Goal: Task Accomplishment & Management: Manage account settings

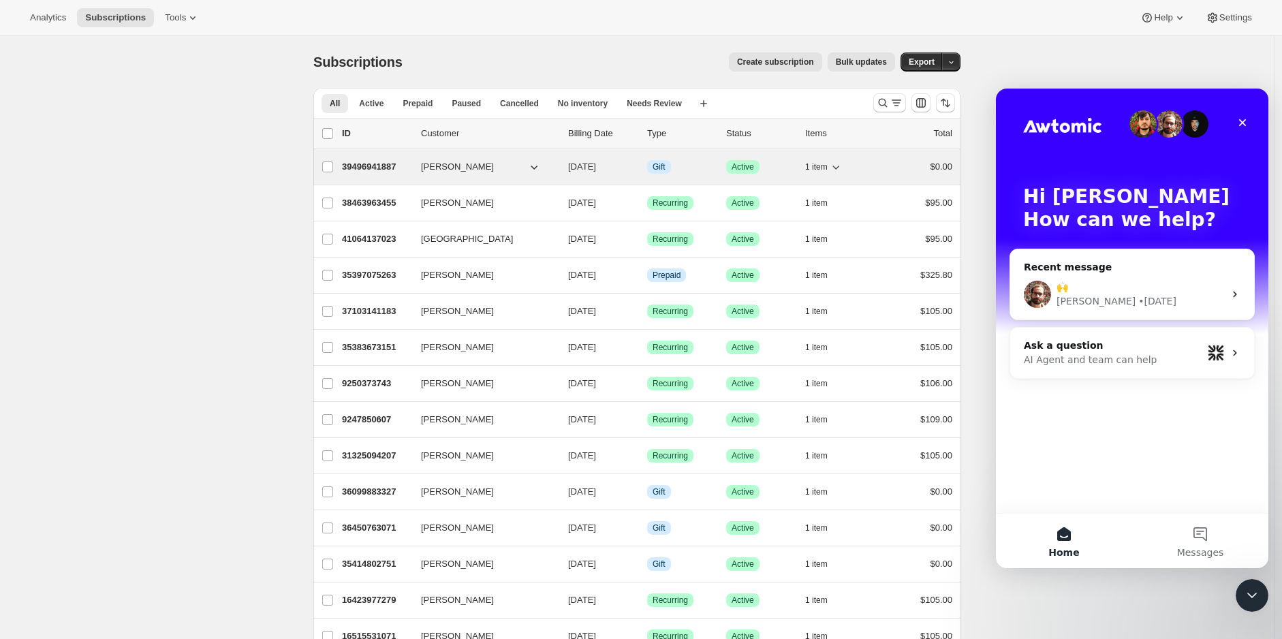
click at [812, 162] on span "1 item" at bounding box center [816, 166] width 22 height 11
click at [814, 161] on span "1 item" at bounding box center [816, 166] width 22 height 11
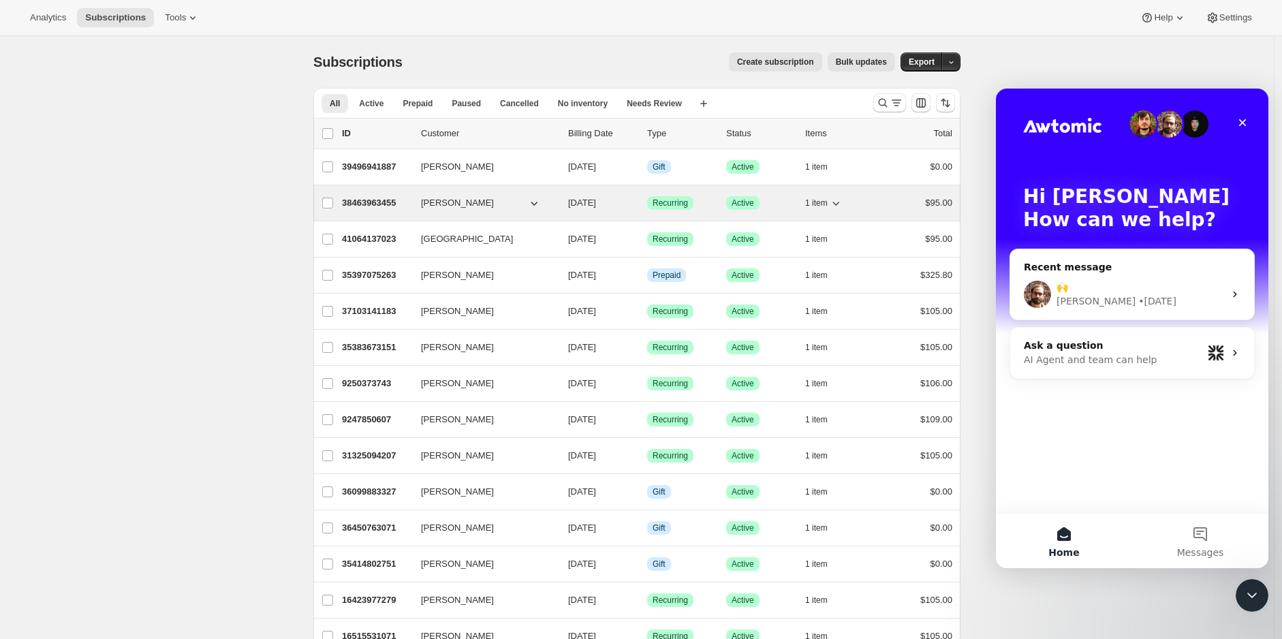
click at [815, 201] on span "1 item" at bounding box center [816, 203] width 22 height 11
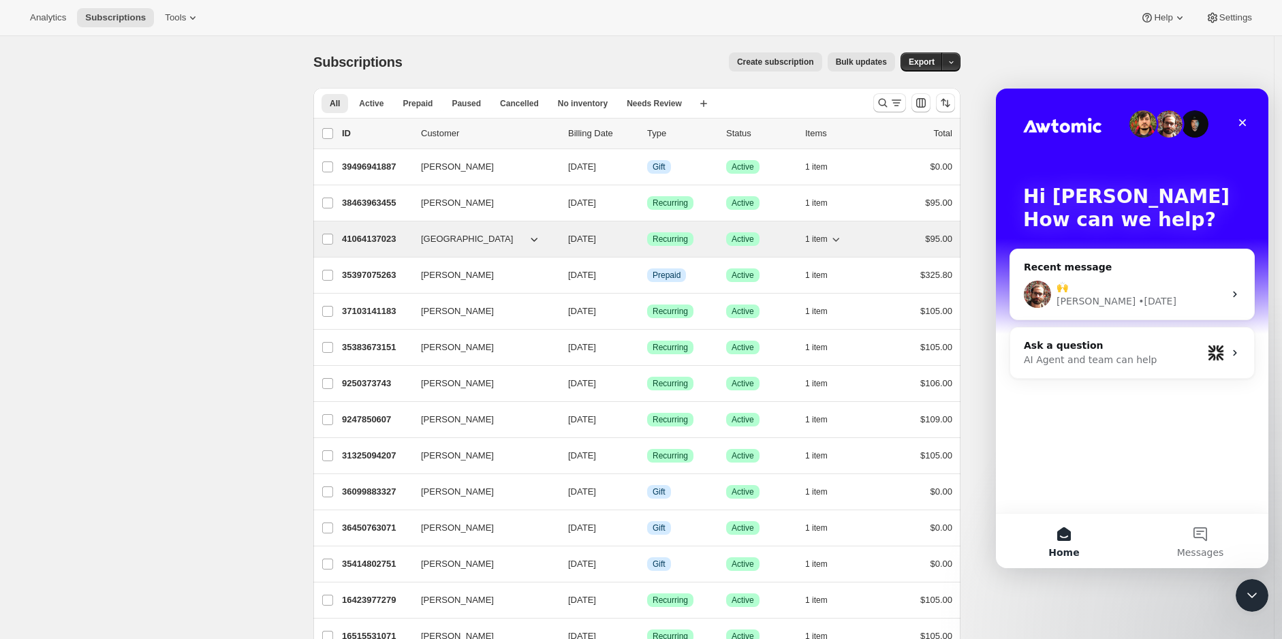
click at [817, 239] on span "1 item" at bounding box center [816, 239] width 22 height 11
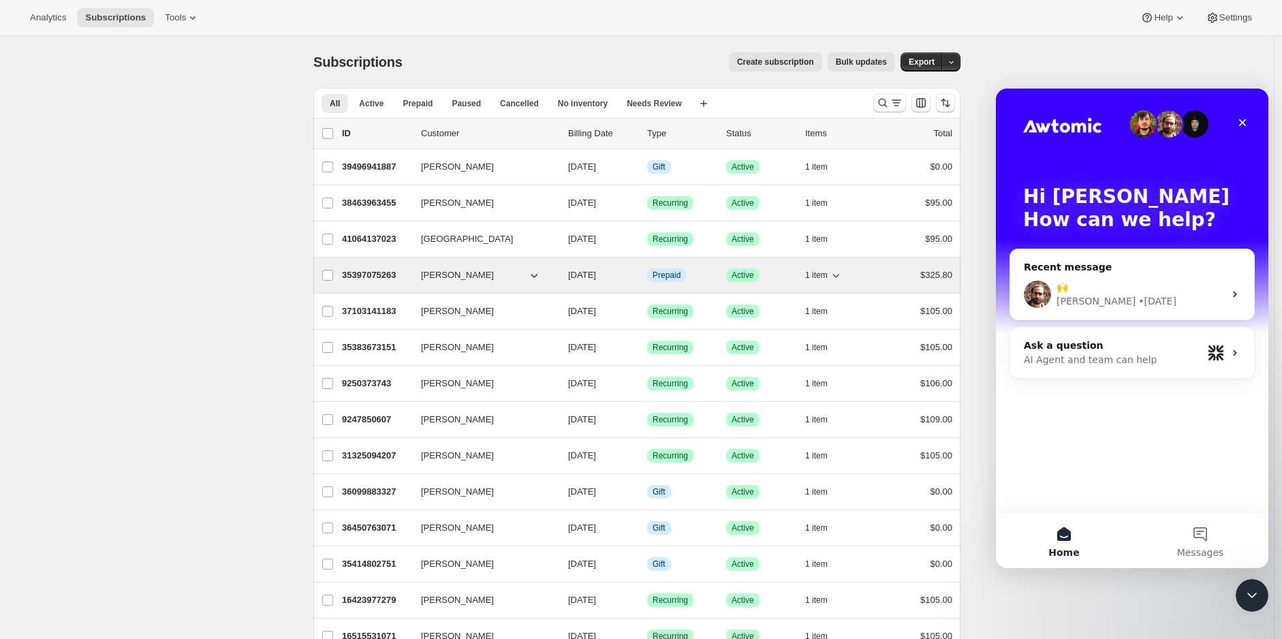
click at [816, 266] on button "1 item" at bounding box center [823, 275] width 37 height 19
